Goal: Information Seeking & Learning: Check status

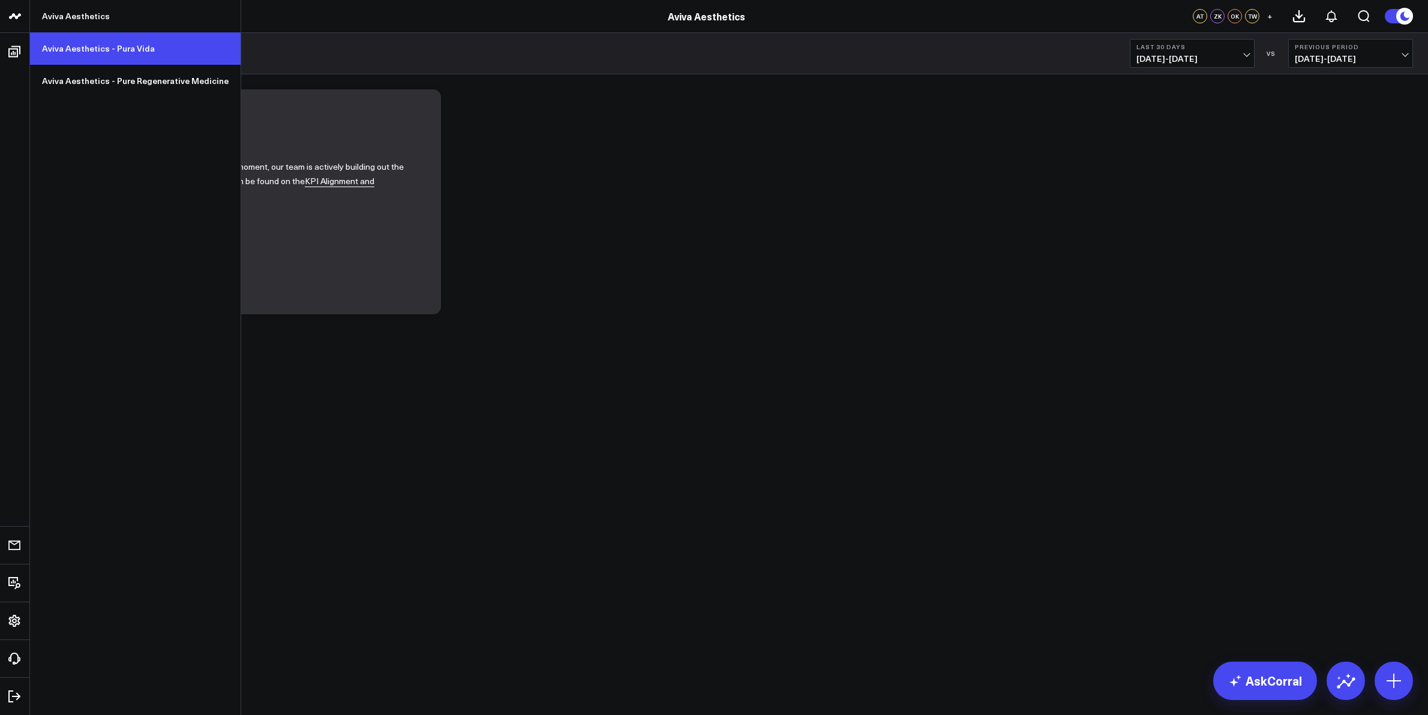
click at [72, 45] on link "Aviva Aesthetics - Pura Vida" at bounding box center [135, 48] width 211 height 32
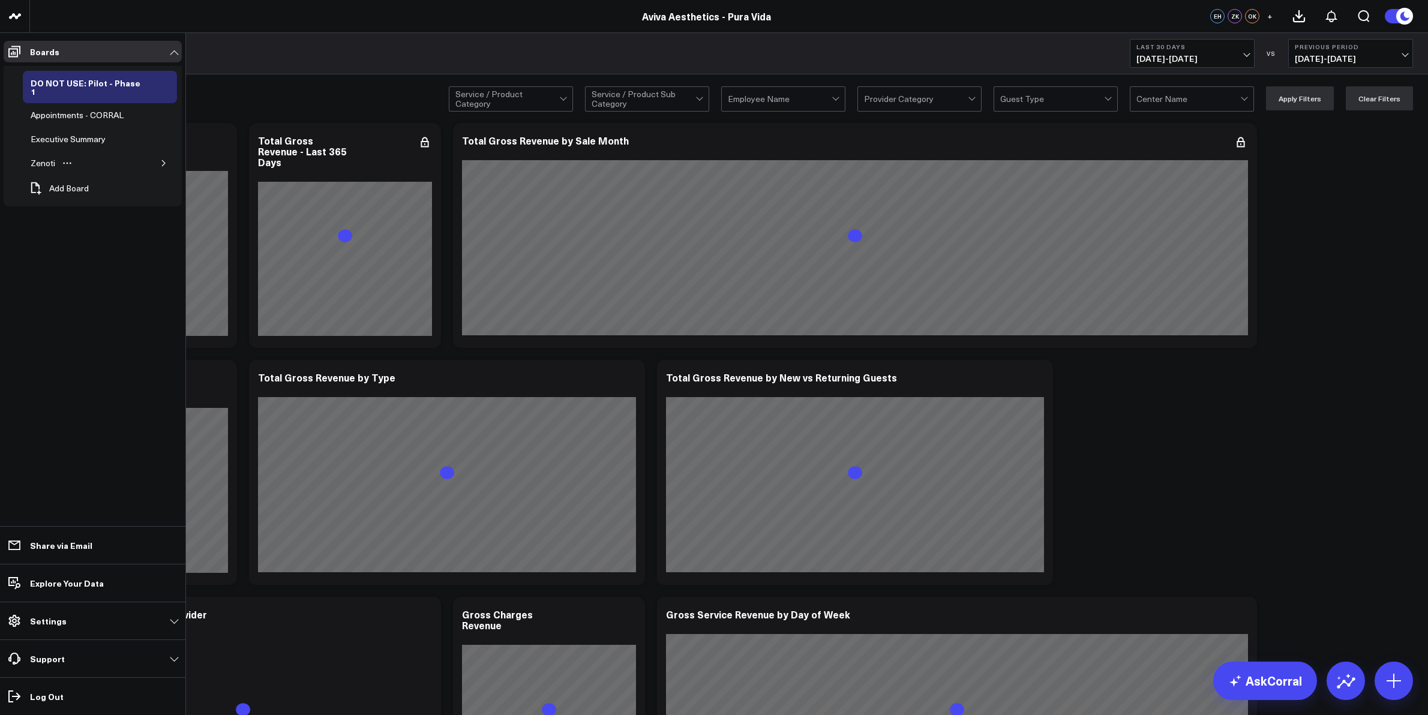
click at [162, 160] on icon "button" at bounding box center [163, 163] width 7 height 7
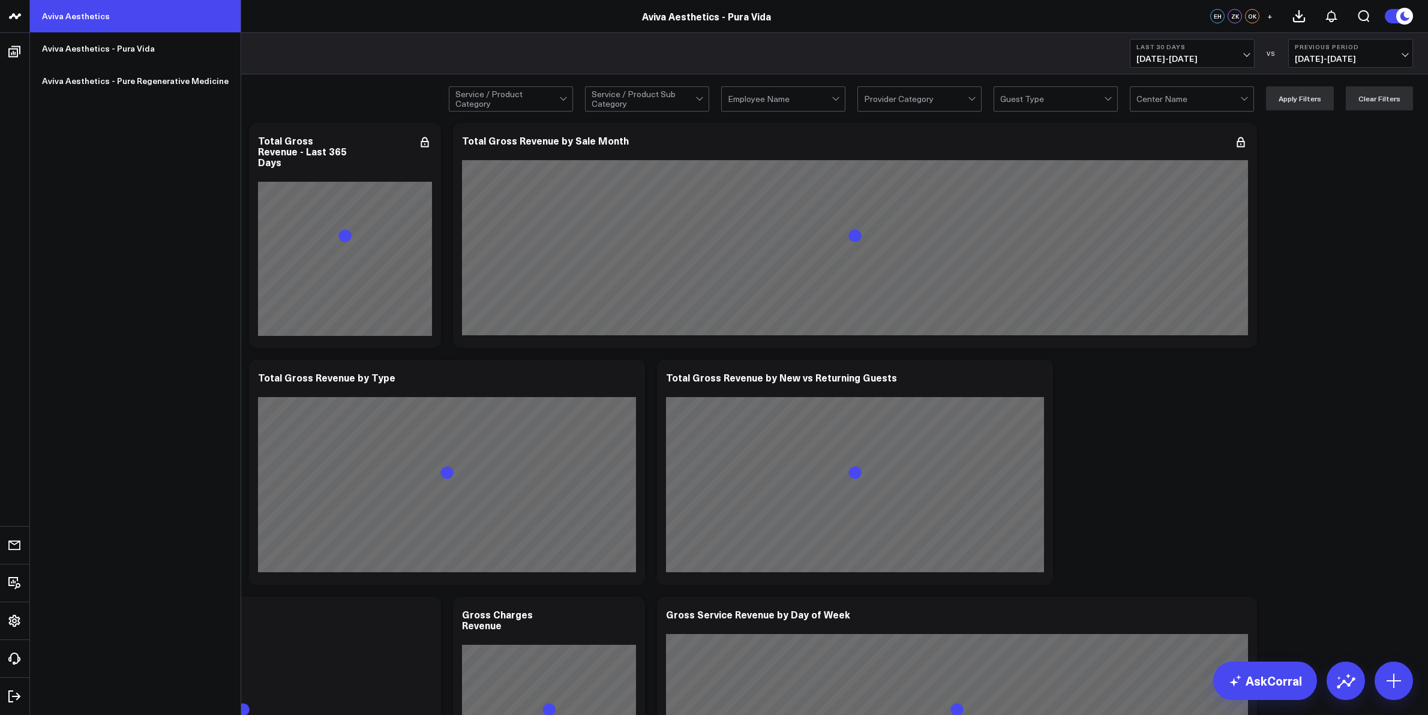
click at [59, 16] on link "Aviva Aesthetics" at bounding box center [135, 16] width 211 height 32
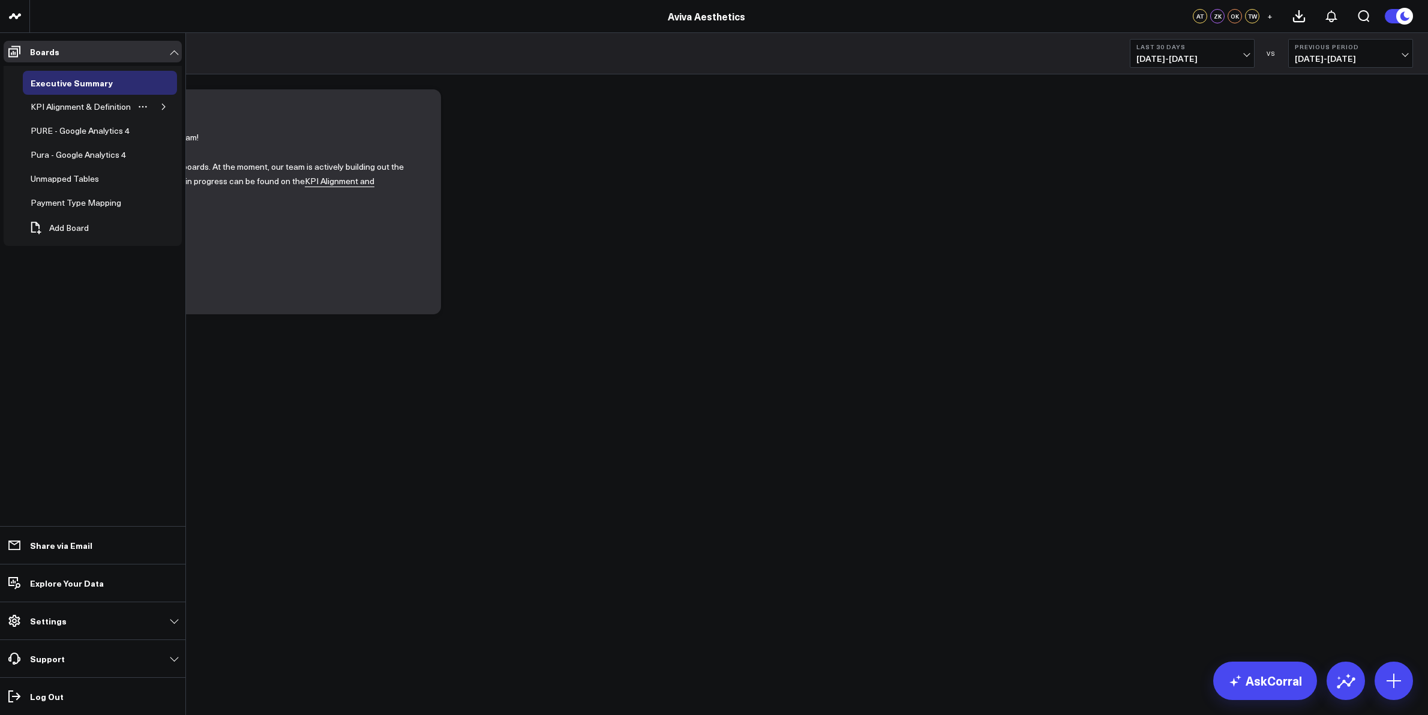
click at [164, 106] on icon "button" at bounding box center [163, 106] width 7 height 7
click at [72, 135] on div "Appointments" at bounding box center [66, 131] width 59 height 14
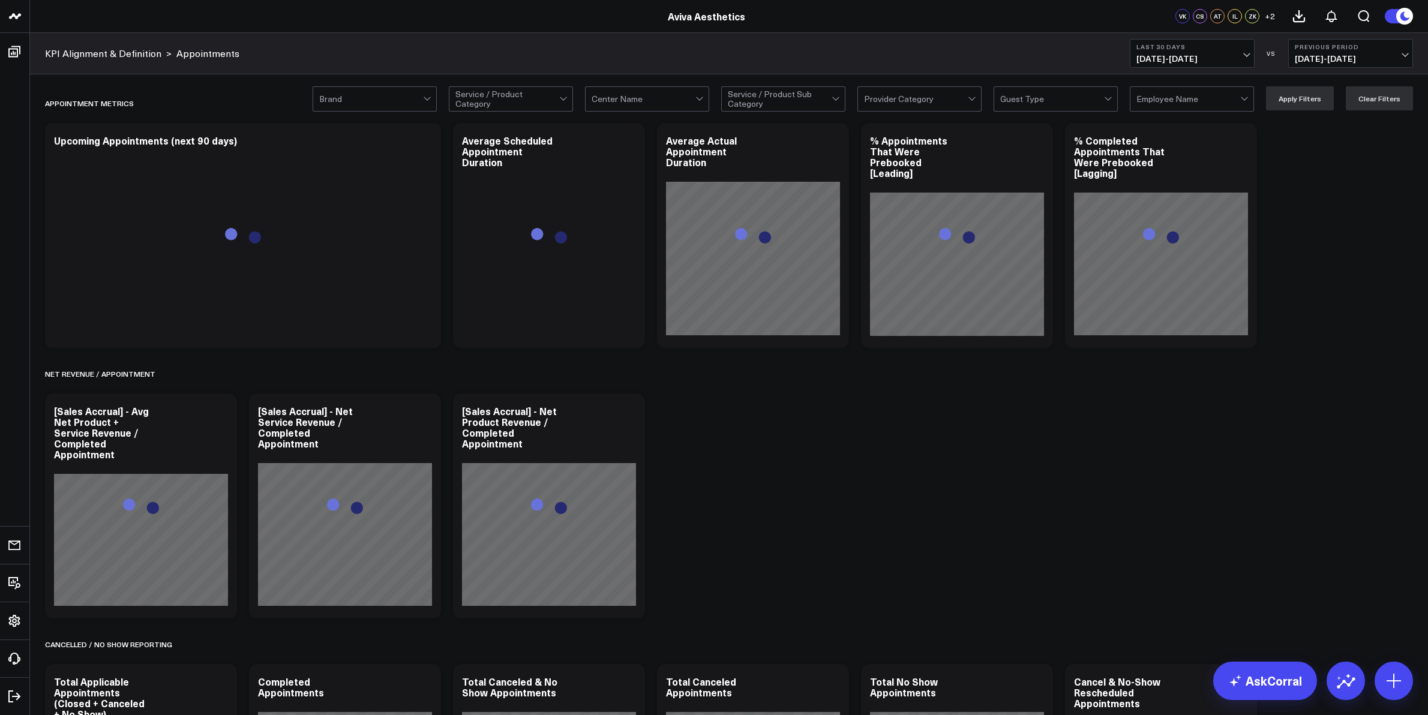
click at [703, 101] on div at bounding box center [700, 99] width 10 height 24
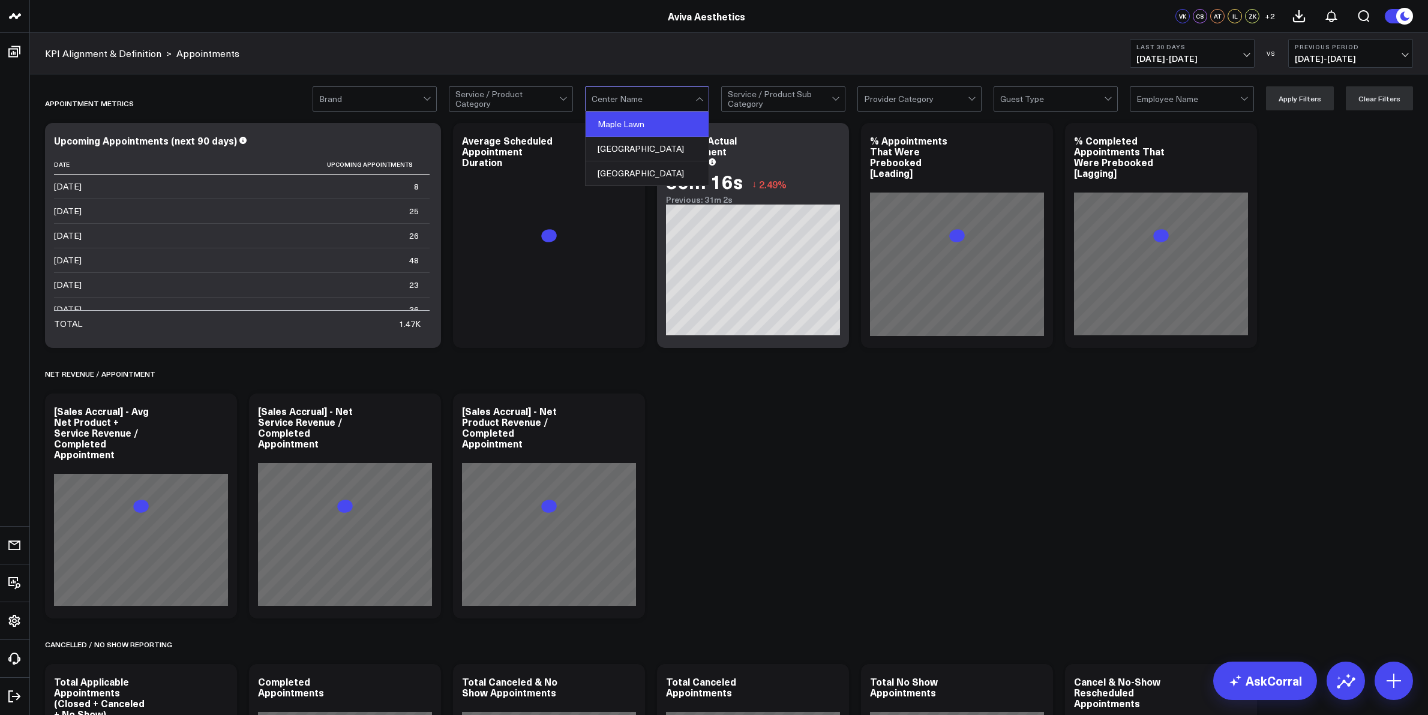
click at [687, 122] on div "Maple Lawn" at bounding box center [647, 124] width 123 height 25
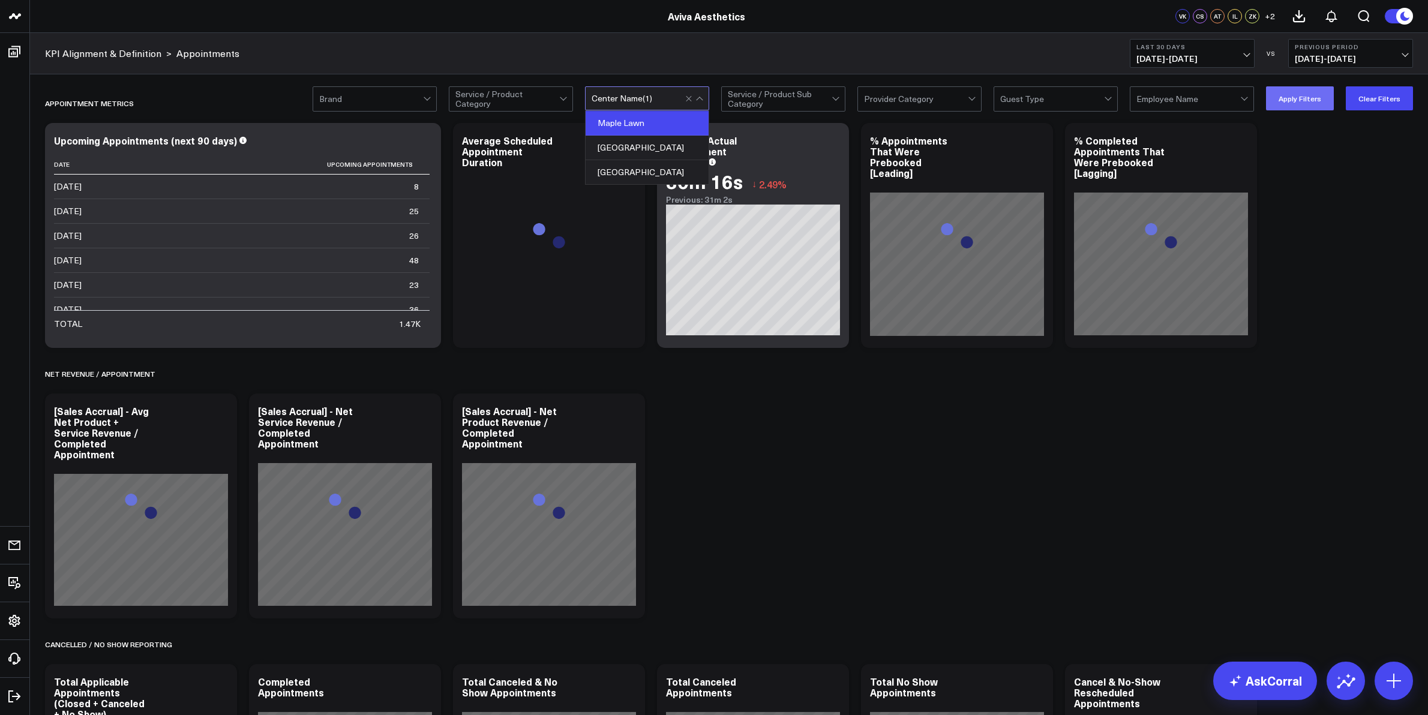
click at [1296, 95] on button "Apply Filters" at bounding box center [1300, 98] width 68 height 24
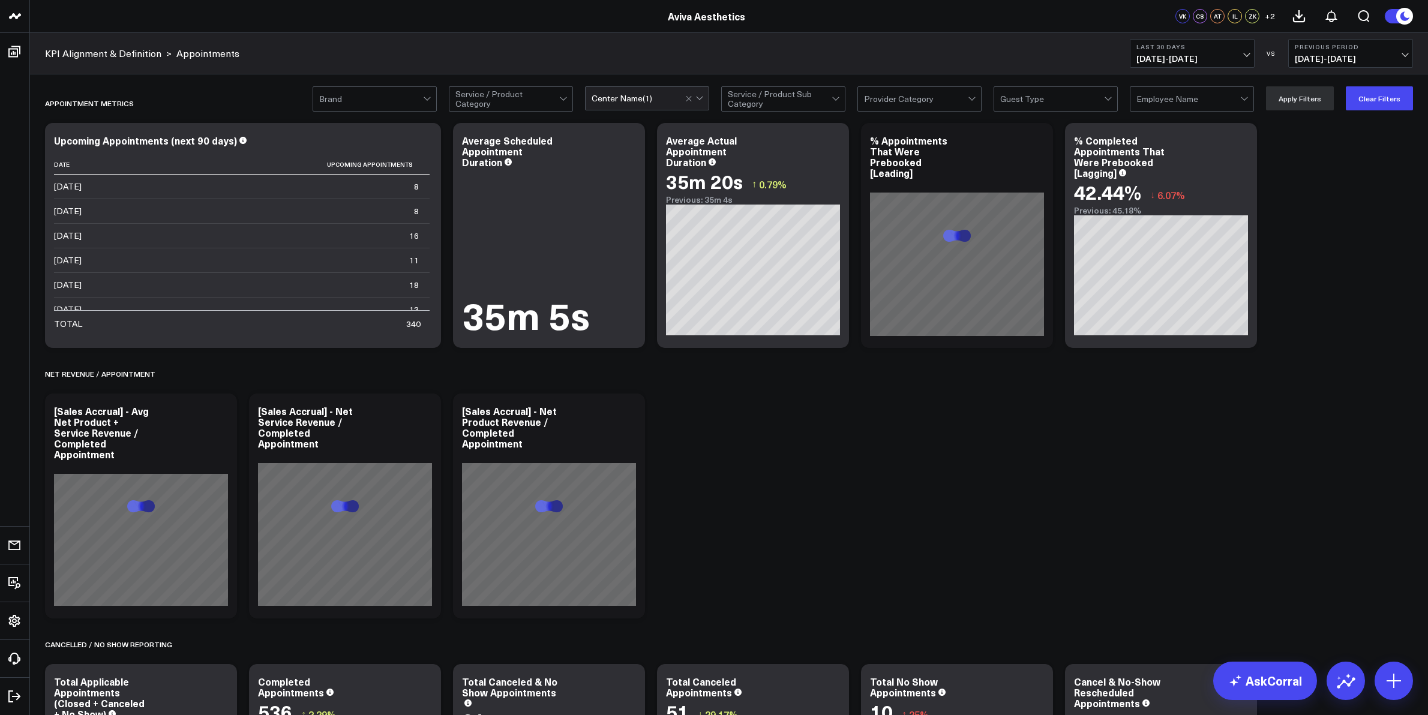
click at [1247, 58] on span "[DATE] - [DATE]" at bounding box center [1193, 59] width 112 height 10
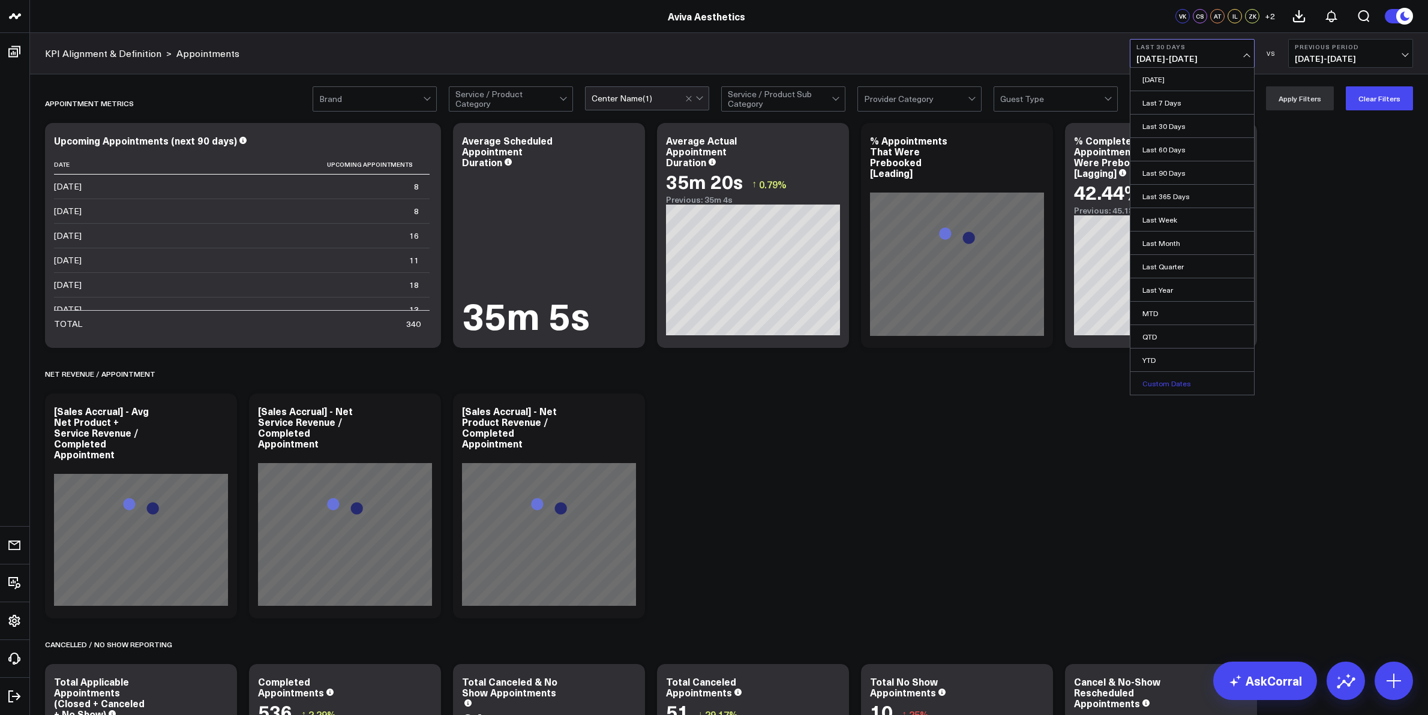
click at [1171, 388] on link "Custom Dates" at bounding box center [1193, 383] width 124 height 23
select select "9"
select select "2025"
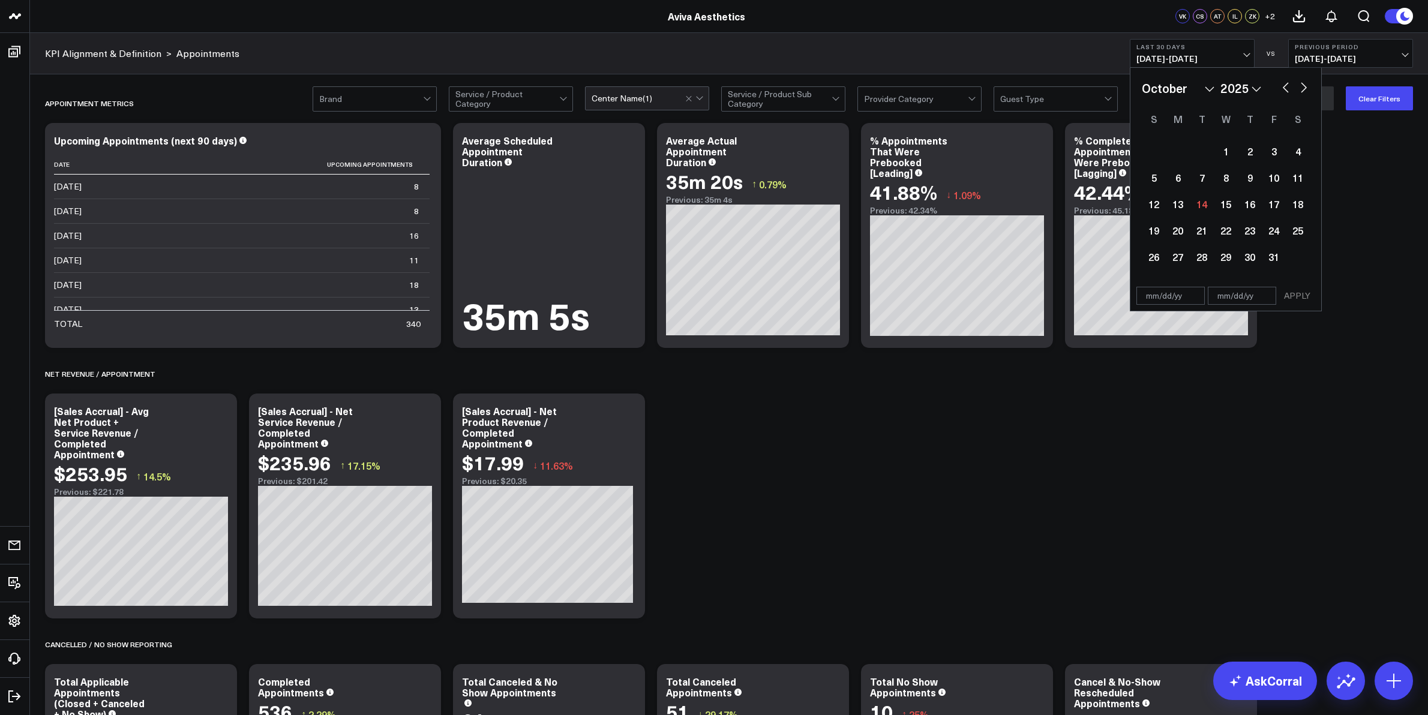
click at [1209, 91] on select "January February March April May June July August September October November De…" at bounding box center [1178, 88] width 73 height 18
select select "2025"
click at [1228, 148] on div "1" at bounding box center [1226, 151] width 24 height 24
type input "[DATE]"
select select "2025"
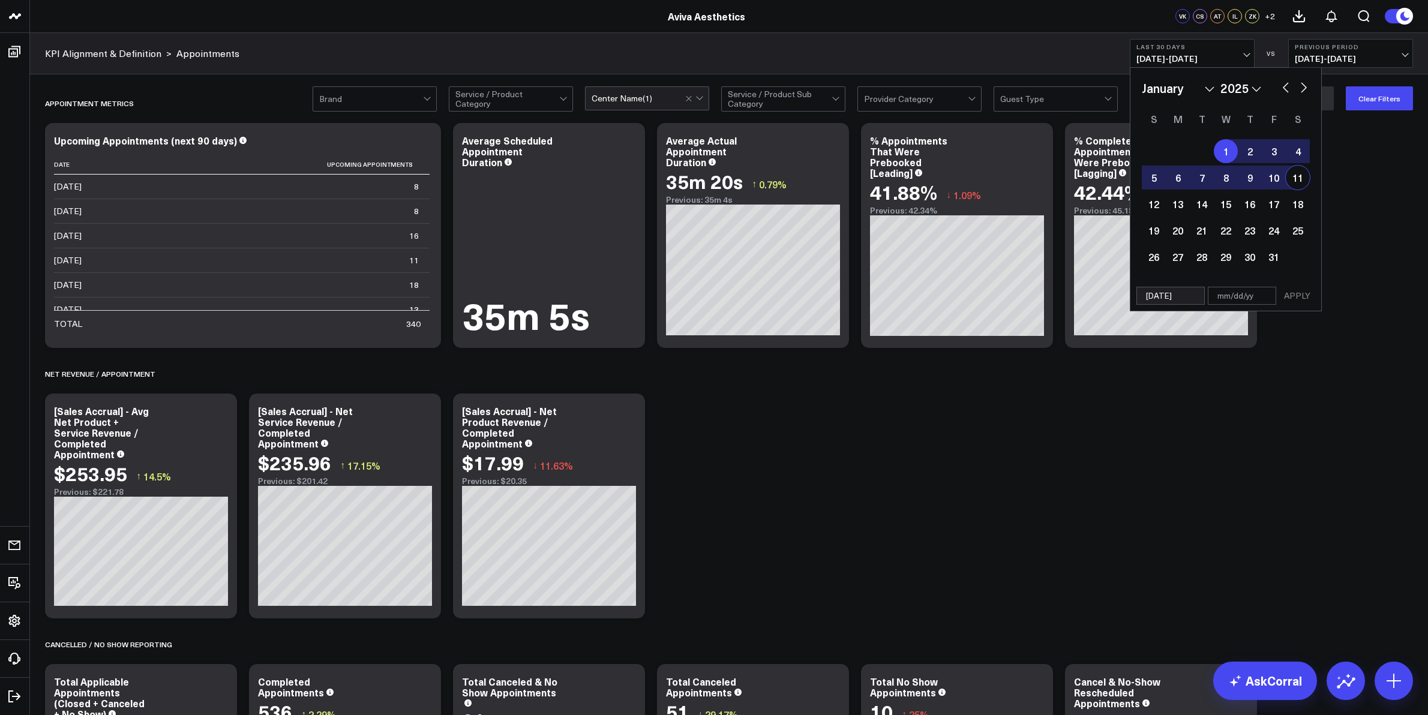
click at [1305, 85] on button "button" at bounding box center [1304, 86] width 12 height 14
select select "1"
select select "2025"
click at [1305, 85] on button "button" at bounding box center [1304, 86] width 12 height 14
select select "2"
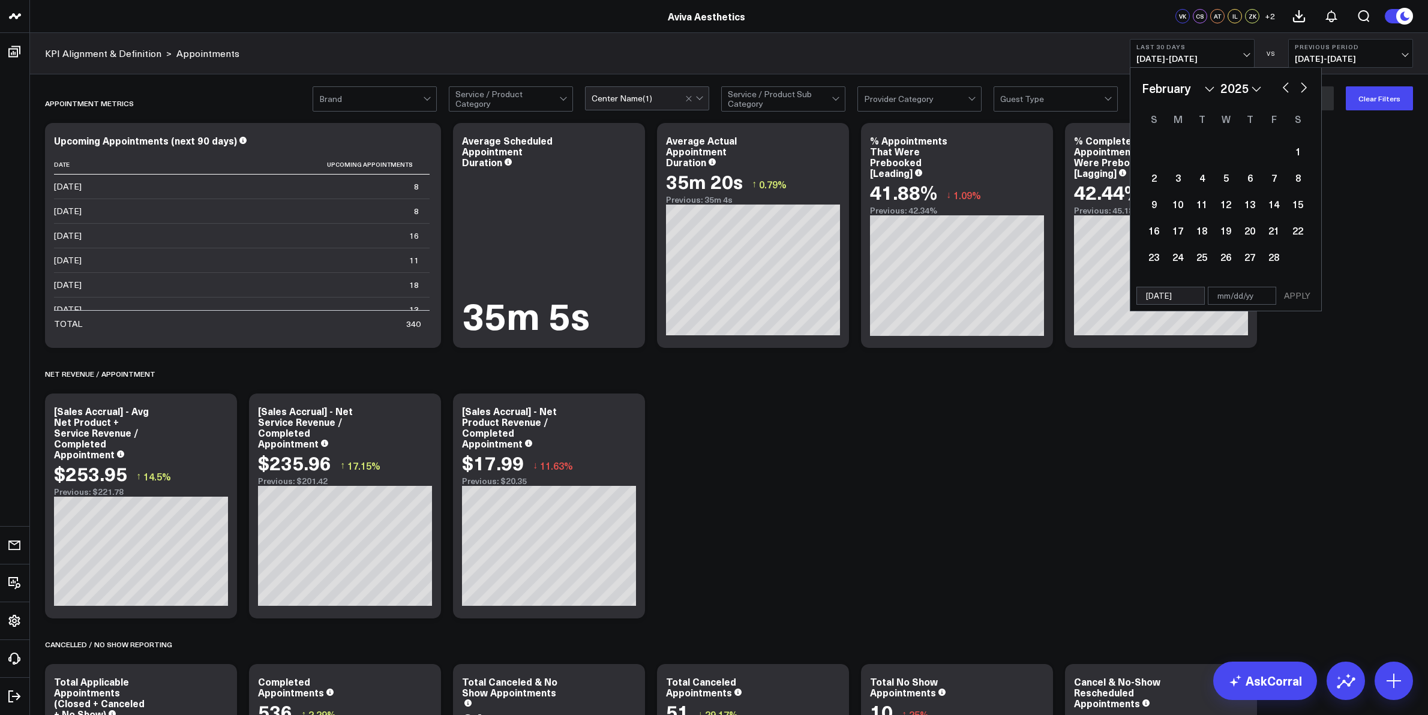
select select "2025"
click at [1305, 85] on button "button" at bounding box center [1304, 86] width 12 height 14
select select "5"
select select "2025"
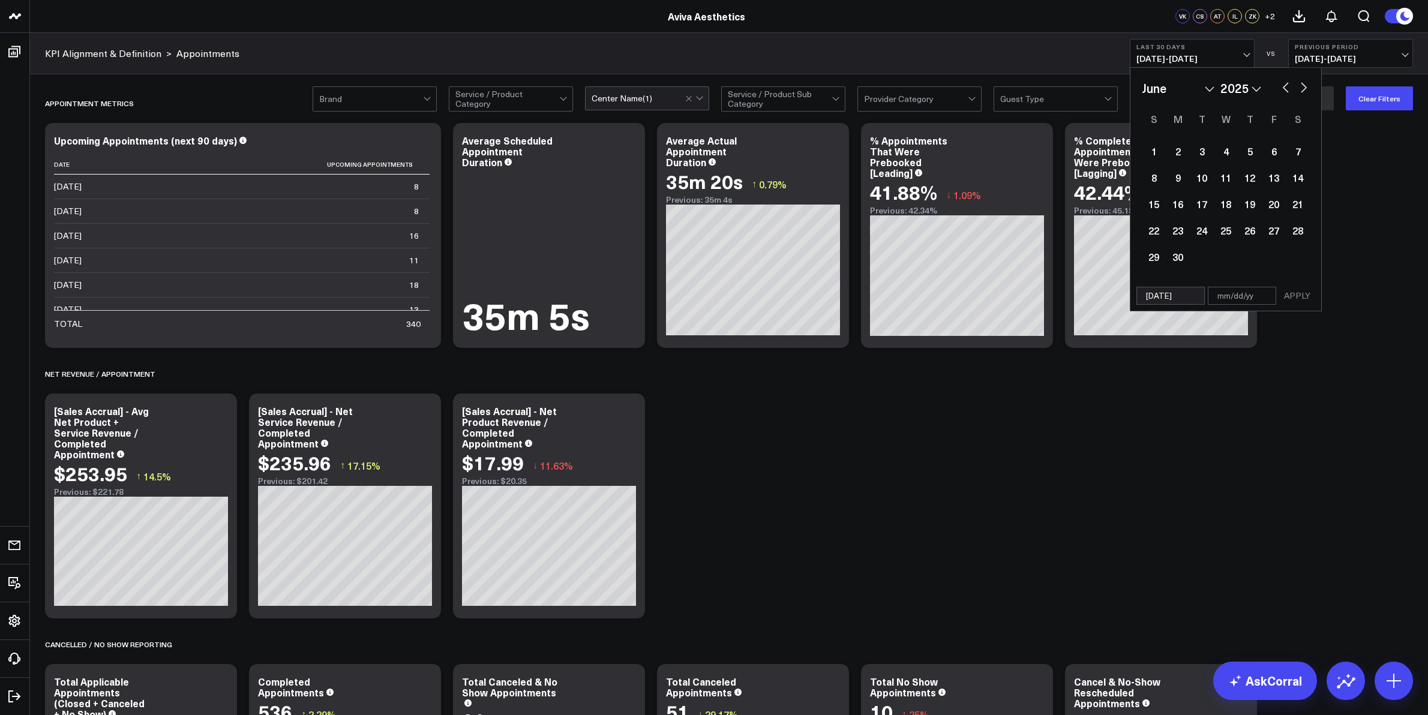
click at [1305, 85] on button "button" at bounding box center [1304, 86] width 12 height 14
select select "6"
select select "2025"
click at [1305, 85] on button "button" at bounding box center [1304, 86] width 12 height 14
select select "7"
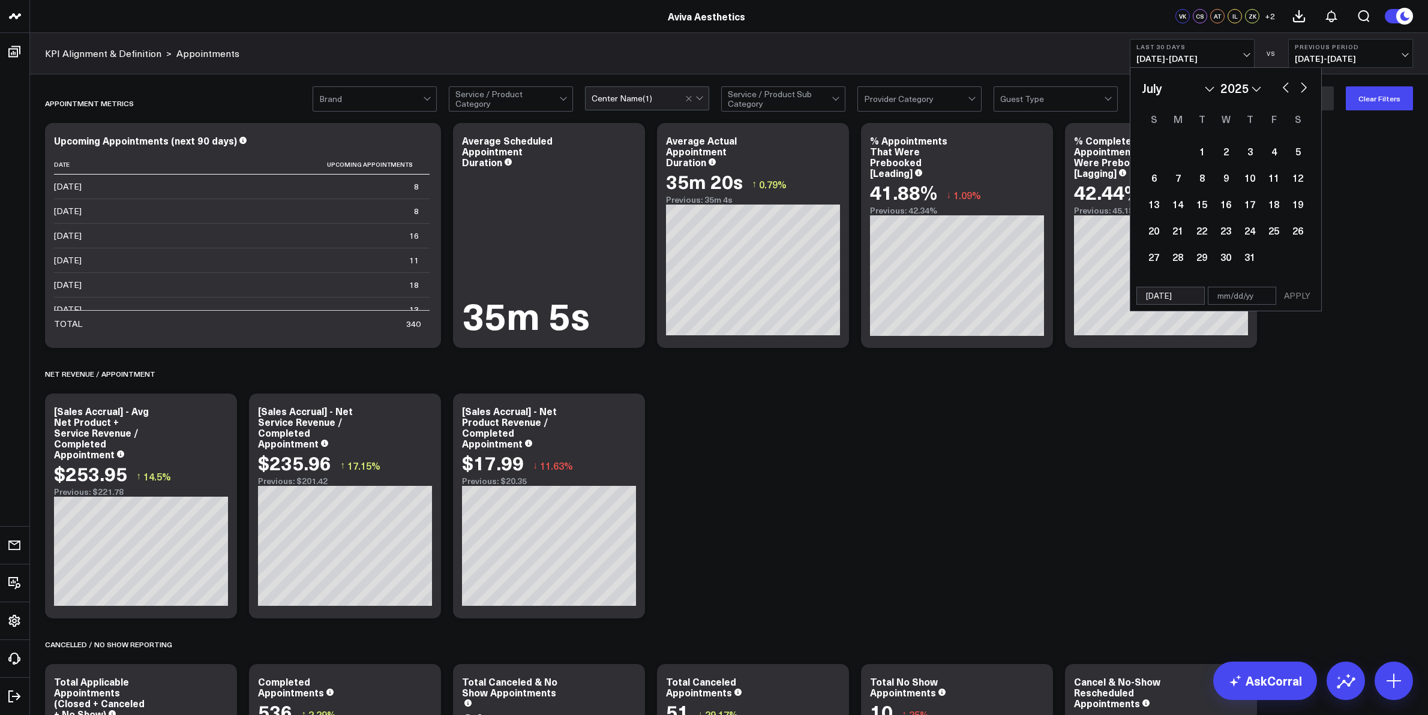
select select "2025"
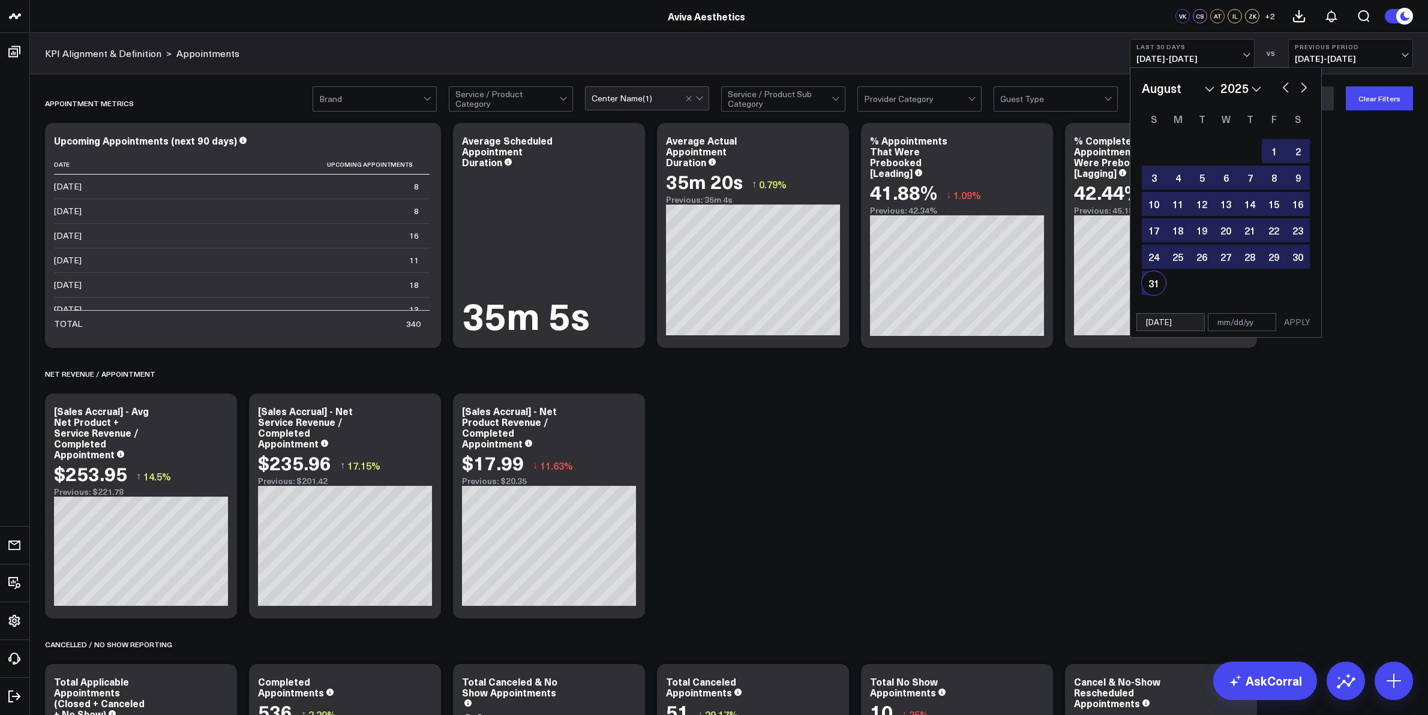
click at [1152, 281] on div "31" at bounding box center [1154, 283] width 24 height 24
type input "[DATE]"
select select "7"
select select "2025"
click at [1304, 322] on button "APPLY" at bounding box center [1297, 322] width 36 height 18
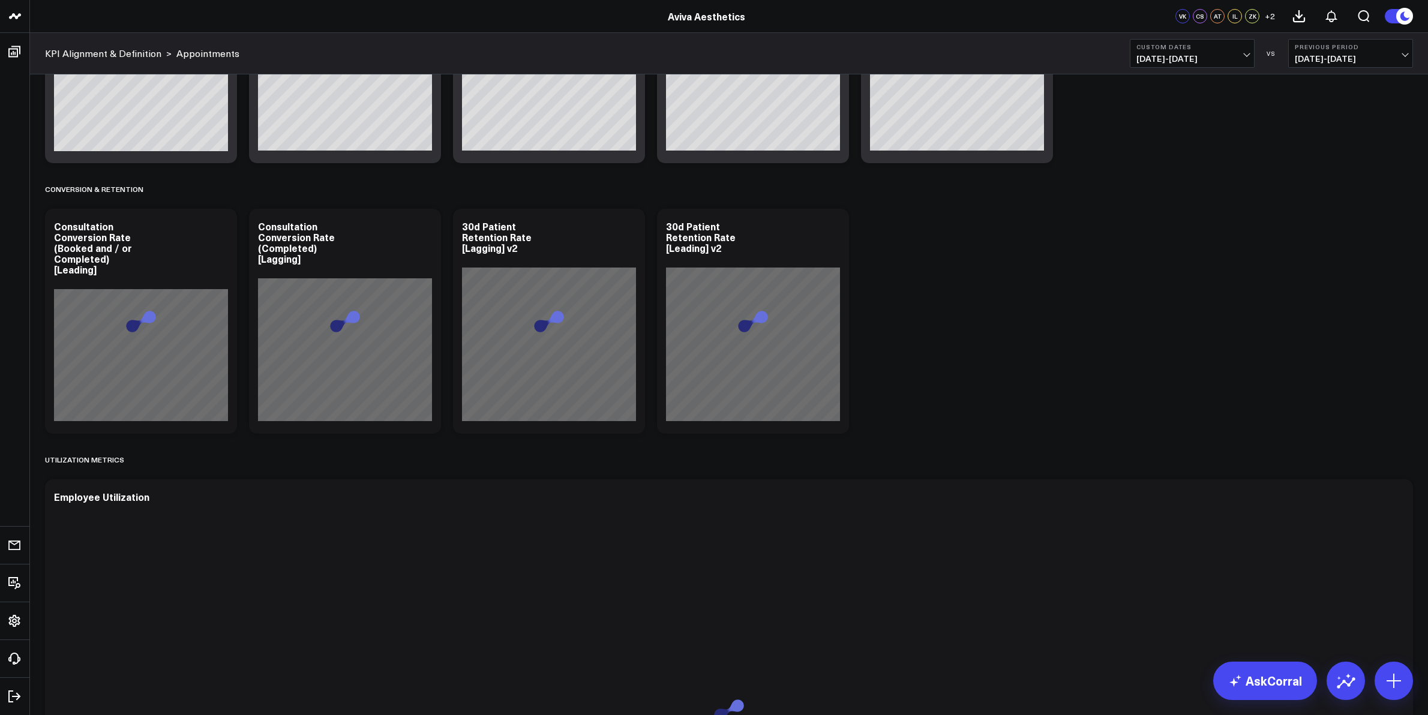
scroll to position [1222, 0]
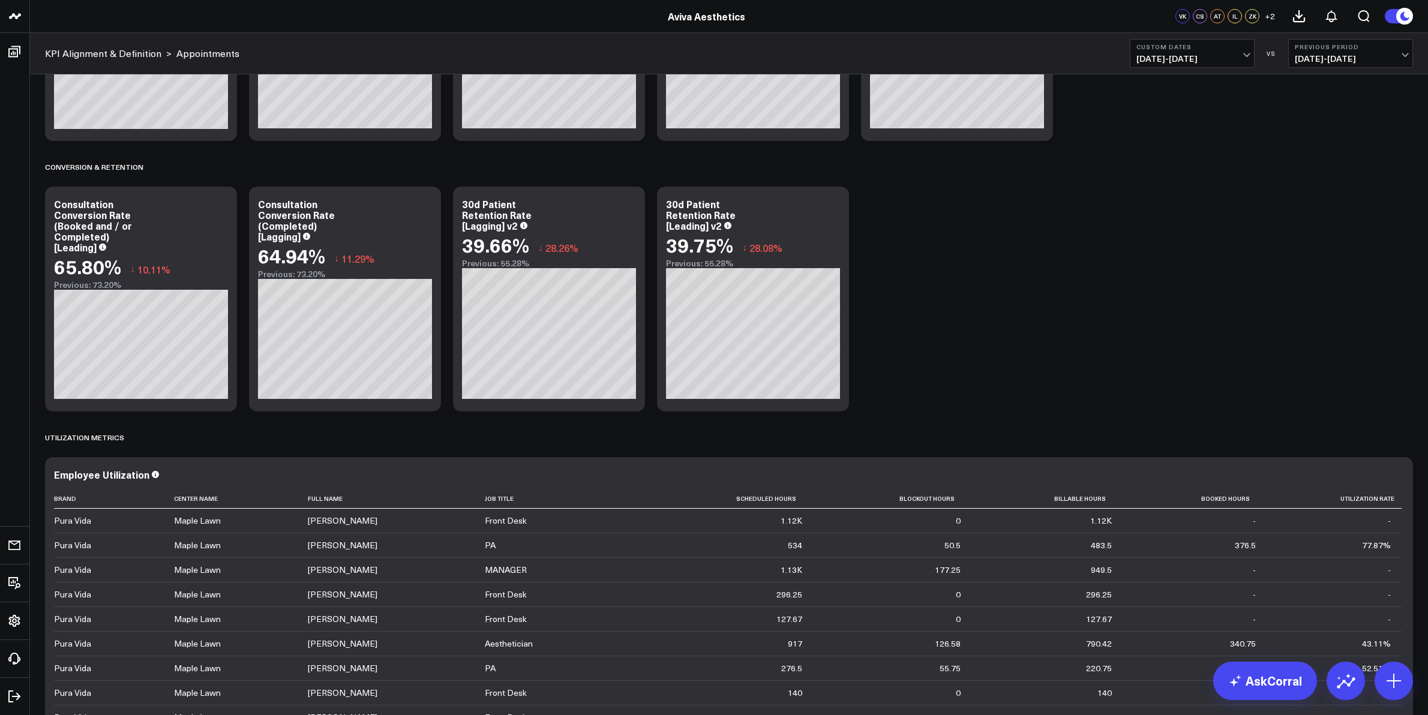
click at [1282, 241] on div "Appointment Metrics Modify via AI Copy link to widget Ask support Remove Create…" at bounding box center [729, 384] width 1380 height 3046
